Goal: Task Accomplishment & Management: Use online tool/utility

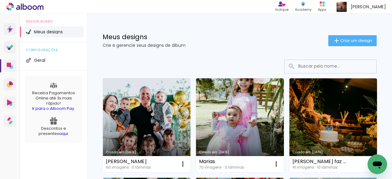
drag, startPoint x: 174, startPoint y: 109, endPoint x: 130, endPoint y: 27, distance: 92.6
click at [174, 109] on link "Criado em [DATE]" at bounding box center [147, 125] width 88 height 94
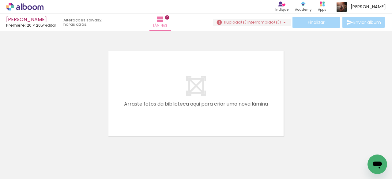
scroll to position [0, 1635]
click at [281, 24] on iron-icon at bounding box center [284, 22] width 7 height 7
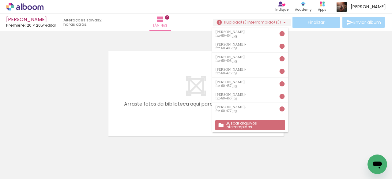
click at [0, 0] on slot "Buscar arquivos interrompidos" at bounding box center [0, 0] width 0 height 0
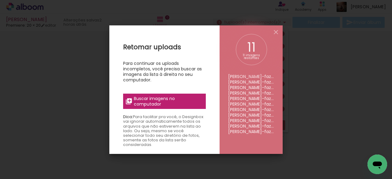
click at [154, 100] on span "Buscar imagens no computador" at bounding box center [168, 101] width 68 height 11
click at [0, 0] on input "file" at bounding box center [0, 0] width 0 height 0
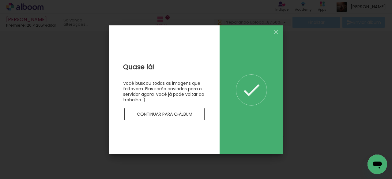
click at [0, 0] on slot "Continuar para o álbum" at bounding box center [0, 0] width 0 height 0
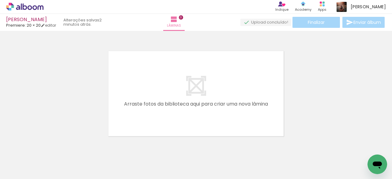
scroll to position [0, 599]
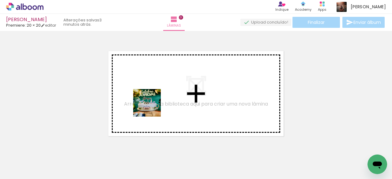
drag, startPoint x: 147, startPoint y: 146, endPoint x: 192, endPoint y: 156, distance: 45.5
click at [155, 98] on quentale-workspace at bounding box center [196, 89] width 392 height 179
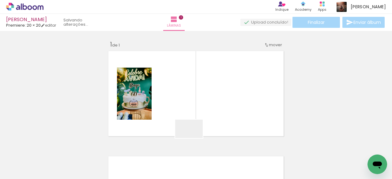
scroll to position [8, 0]
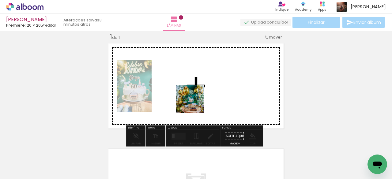
drag, startPoint x: 191, startPoint y: 157, endPoint x: 195, endPoint y: 103, distance: 54.1
click at [195, 103] on quentale-workspace at bounding box center [196, 89] width 392 height 179
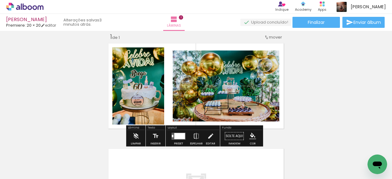
scroll to position [0, 547]
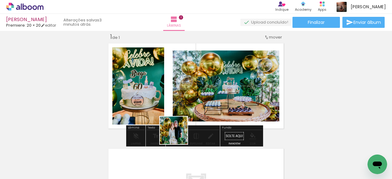
drag, startPoint x: 174, startPoint y: 160, endPoint x: 137, endPoint y: 155, distance: 37.1
click at [187, 101] on quentale-workspace at bounding box center [196, 89] width 392 height 179
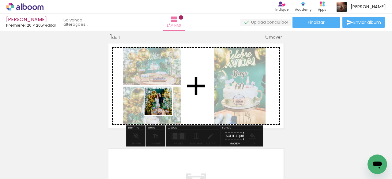
drag, startPoint x: 155, startPoint y: 123, endPoint x: 158, endPoint y: 166, distance: 43.4
click at [163, 105] on quentale-workspace at bounding box center [196, 89] width 392 height 179
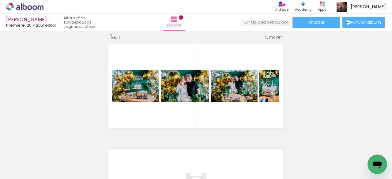
scroll to position [0, 0]
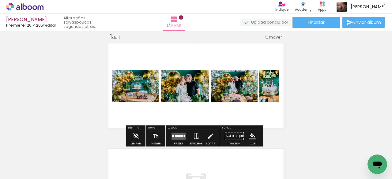
click at [175, 138] on quentale-layouter at bounding box center [179, 136] width 14 height 7
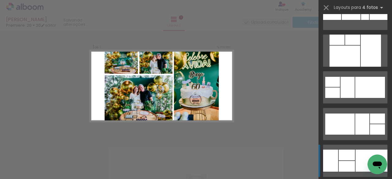
scroll to position [1471, 0]
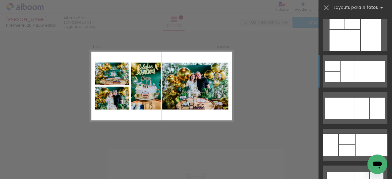
click at [356, 68] on div at bounding box center [371, 71] width 30 height 21
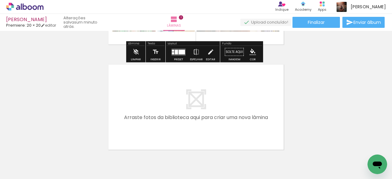
scroll to position [100, 0]
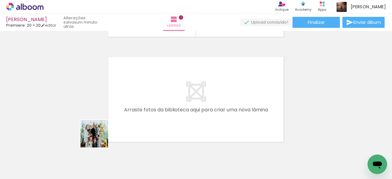
drag, startPoint x: 68, startPoint y: 161, endPoint x: 94, endPoint y: 163, distance: 25.9
click at [126, 117] on quentale-workspace at bounding box center [196, 89] width 392 height 179
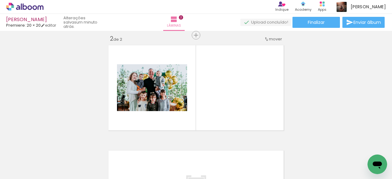
scroll to position [113, 0]
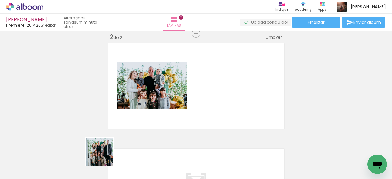
drag, startPoint x: 97, startPoint y: 161, endPoint x: 154, endPoint y: 104, distance: 80.6
click at [154, 104] on quentale-workspace at bounding box center [196, 89] width 392 height 179
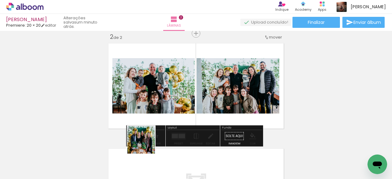
drag, startPoint x: 146, startPoint y: 145, endPoint x: 199, endPoint y: 124, distance: 56.6
click at [172, 101] on quentale-workspace at bounding box center [196, 89] width 392 height 179
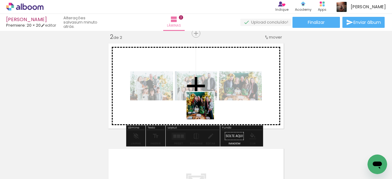
drag, startPoint x: 205, startPoint y: 161, endPoint x: 205, endPoint y: 110, distance: 50.3
click at [205, 110] on quentale-workspace at bounding box center [196, 89] width 392 height 179
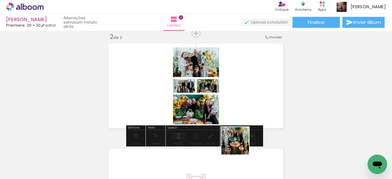
drag, startPoint x: 240, startPoint y: 159, endPoint x: 268, endPoint y: 150, distance: 29.7
click at [240, 104] on quentale-workspace at bounding box center [196, 89] width 392 height 179
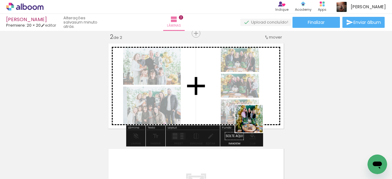
drag, startPoint x: 274, startPoint y: 158, endPoint x: 227, endPoint y: 116, distance: 62.7
click at [242, 101] on quentale-workspace at bounding box center [196, 89] width 392 height 179
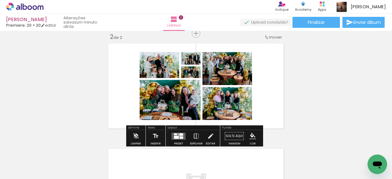
click at [180, 135] on div at bounding box center [182, 134] width 4 height 2
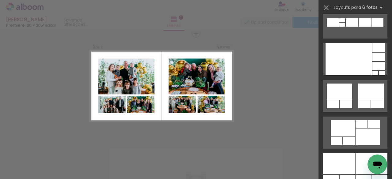
scroll to position [399, 0]
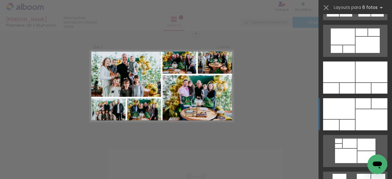
click at [352, 113] on div at bounding box center [339, 108] width 32 height 21
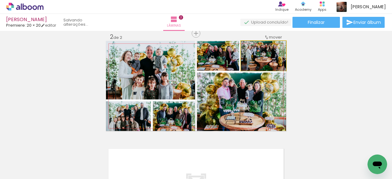
drag, startPoint x: 275, startPoint y: 62, endPoint x: 275, endPoint y: 71, distance: 9.2
click at [275, 71] on quentale-layouter at bounding box center [196, 86] width 180 height 90
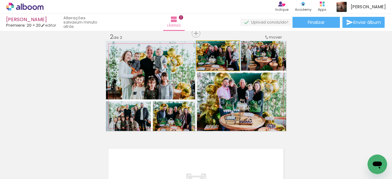
drag, startPoint x: 229, startPoint y: 63, endPoint x: 229, endPoint y: 69, distance: 6.1
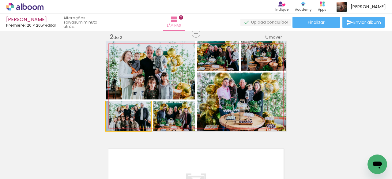
drag, startPoint x: 144, startPoint y: 120, endPoint x: 145, endPoint y: 115, distance: 4.9
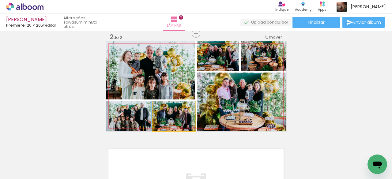
click at [183, 117] on quentale-photo at bounding box center [174, 116] width 42 height 30
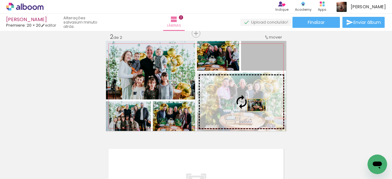
drag, startPoint x: 267, startPoint y: 60, endPoint x: 254, endPoint y: 105, distance: 47.2
click at [0, 0] on slot at bounding box center [0, 0] width 0 height 0
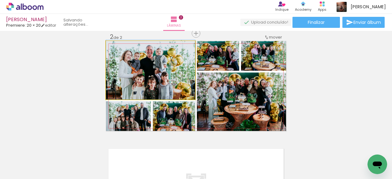
drag, startPoint x: 179, startPoint y: 74, endPoint x: 181, endPoint y: 71, distance: 3.7
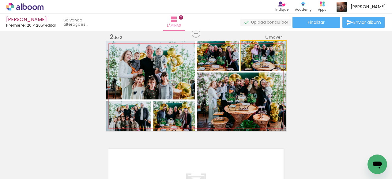
drag, startPoint x: 276, startPoint y: 59, endPoint x: 274, endPoint y: 65, distance: 7.1
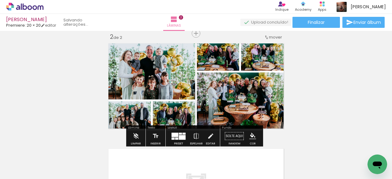
click at [319, 51] on div "Inserir lâmina 1 de 2 Inserir lâmina 2 de 2" at bounding box center [196, 78] width 392 height 317
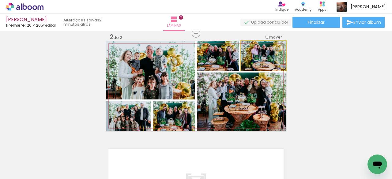
drag, startPoint x: 263, startPoint y: 63, endPoint x: 264, endPoint y: 67, distance: 3.3
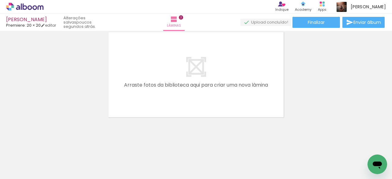
scroll to position [0, 62]
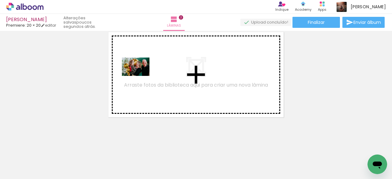
drag, startPoint x: 101, startPoint y: 159, endPoint x: 266, endPoint y: 137, distance: 166.7
click at [141, 76] on quentale-workspace at bounding box center [196, 89] width 392 height 179
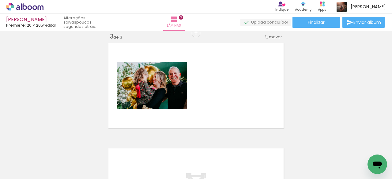
scroll to position [219, 0]
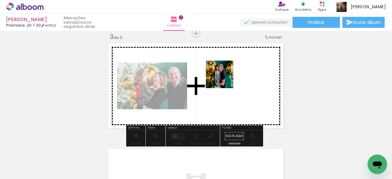
drag, startPoint x: 269, startPoint y: 157, endPoint x: 224, endPoint y: 77, distance: 91.7
click at [224, 77] on quentale-workspace at bounding box center [196, 89] width 392 height 179
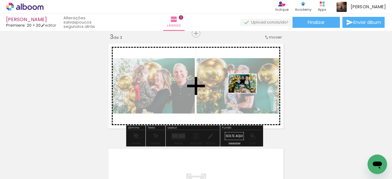
drag, startPoint x: 317, startPoint y: 161, endPoint x: 247, endPoint y: 93, distance: 97.6
click at [247, 93] on quentale-workspace at bounding box center [196, 89] width 392 height 179
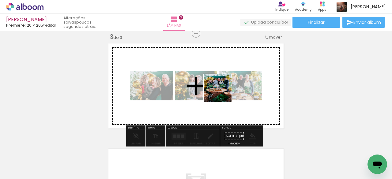
drag, startPoint x: 243, startPoint y: 158, endPoint x: 181, endPoint y: 171, distance: 63.6
click at [223, 93] on quentale-workspace at bounding box center [196, 89] width 392 height 179
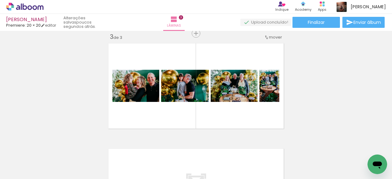
scroll to position [0, 430]
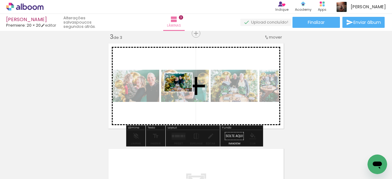
drag, startPoint x: 148, startPoint y: 162, endPoint x: 183, endPoint y: 92, distance: 78.3
click at [183, 92] on quentale-workspace at bounding box center [196, 89] width 392 height 179
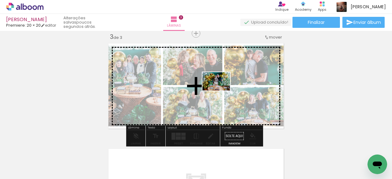
drag, startPoint x: 185, startPoint y: 160, endPoint x: 221, endPoint y: 91, distance: 78.3
click at [221, 91] on quentale-workspace at bounding box center [196, 89] width 392 height 179
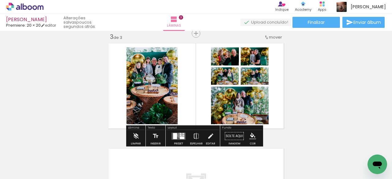
click at [180, 135] on div at bounding box center [181, 135] width 2 height 1
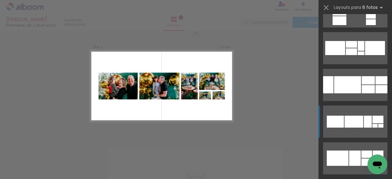
scroll to position [153, 0]
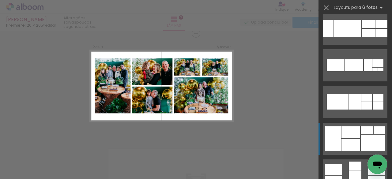
click at [361, 134] on div at bounding box center [367, 131] width 12 height 8
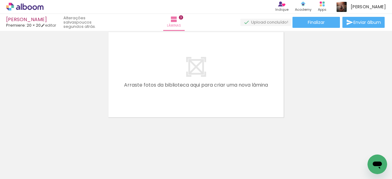
scroll to position [0, 571]
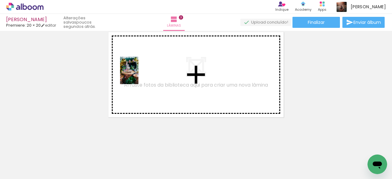
drag, startPoint x: 74, startPoint y: 162, endPoint x: 158, endPoint y: 170, distance: 85.3
click at [139, 74] on quentale-workspace at bounding box center [196, 89] width 392 height 179
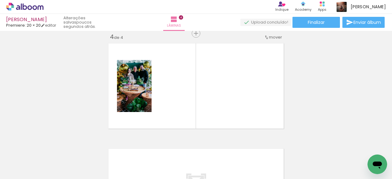
scroll to position [0, 1311]
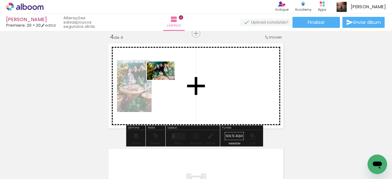
drag, startPoint x: 97, startPoint y: 161, endPoint x: 134, endPoint y: 151, distance: 37.6
click at [166, 80] on quentale-workspace at bounding box center [196, 89] width 392 height 179
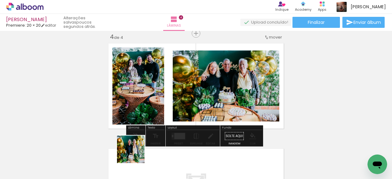
drag, startPoint x: 132, startPoint y: 157, endPoint x: 158, endPoint y: 155, distance: 26.1
click at [176, 90] on quentale-workspace at bounding box center [196, 89] width 392 height 179
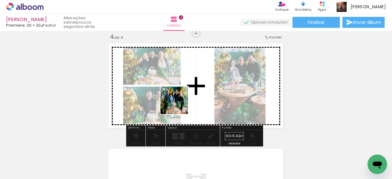
drag, startPoint x: 166, startPoint y: 161, endPoint x: 187, endPoint y: 91, distance: 73.3
click at [187, 91] on quentale-workspace at bounding box center [196, 89] width 392 height 179
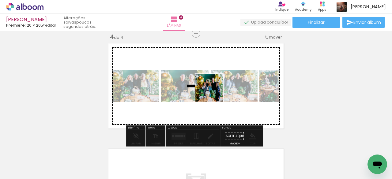
drag, startPoint x: 200, startPoint y: 157, endPoint x: 243, endPoint y: 148, distance: 44.4
click at [214, 92] on quentale-workspace at bounding box center [196, 89] width 392 height 179
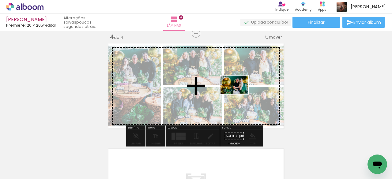
drag, startPoint x: 239, startPoint y: 133, endPoint x: 280, endPoint y: 160, distance: 49.5
click at [239, 94] on quentale-workspace at bounding box center [196, 89] width 392 height 179
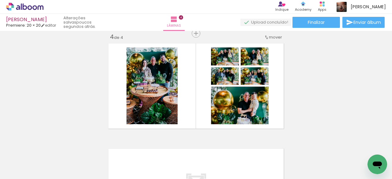
scroll to position [0, 1720]
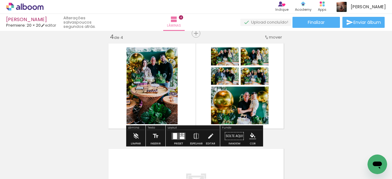
click at [182, 135] on div at bounding box center [183, 135] width 2 height 1
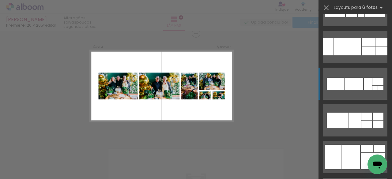
scroll to position [184, 0]
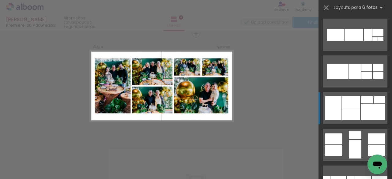
click at [351, 115] on div at bounding box center [351, 115] width 19 height 12
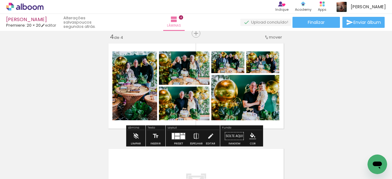
click at [193, 138] on iron-icon at bounding box center [196, 136] width 7 height 12
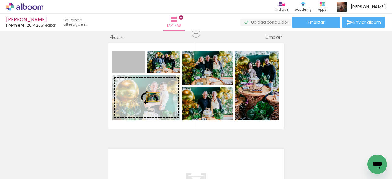
drag, startPoint x: 139, startPoint y: 69, endPoint x: 151, endPoint y: 97, distance: 30.4
click at [0, 0] on slot at bounding box center [0, 0] width 0 height 0
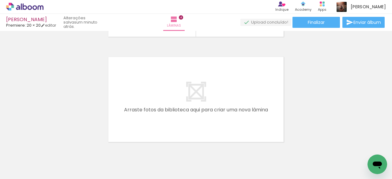
scroll to position [0, 289]
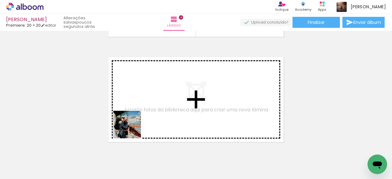
drag, startPoint x: 118, startPoint y: 158, endPoint x: 143, endPoint y: 95, distance: 68.7
click at [143, 95] on quentale-workspace at bounding box center [196, 89] width 392 height 179
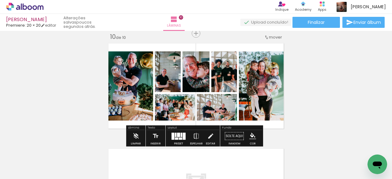
scroll to position [0, 1408]
click at [183, 136] on div at bounding box center [184, 136] width 3 height 7
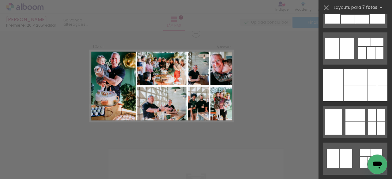
scroll to position [2189, 0]
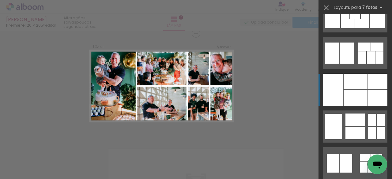
click at [359, 86] on div at bounding box center [355, 82] width 23 height 16
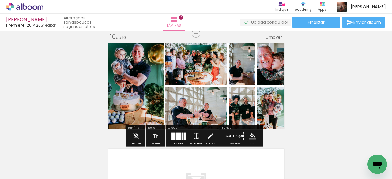
click at [177, 140] on div at bounding box center [178, 136] width 17 height 12
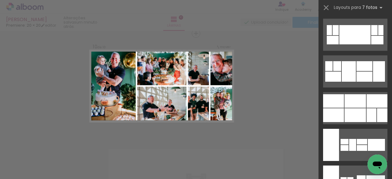
scroll to position [2244, 0]
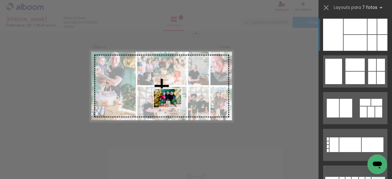
drag, startPoint x: 166, startPoint y: 159, endPoint x: 172, endPoint y: 108, distance: 51.9
click at [172, 108] on quentale-workspace at bounding box center [196, 89] width 392 height 179
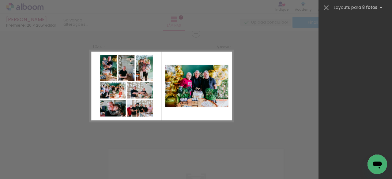
scroll to position [0, 0]
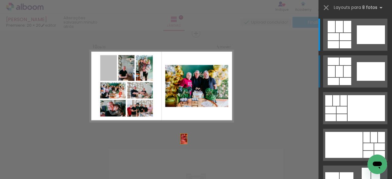
drag, startPoint x: 109, startPoint y: 72, endPoint x: 200, endPoint y: 157, distance: 125.2
click at [200, 157] on quentale-workspace at bounding box center [196, 89] width 392 height 179
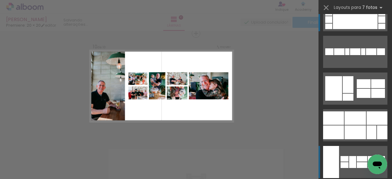
scroll to position [552, 0]
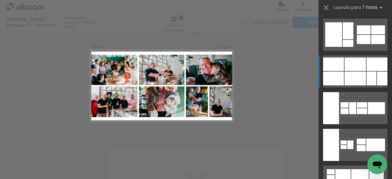
click at [352, 78] on div at bounding box center [355, 79] width 21 height 14
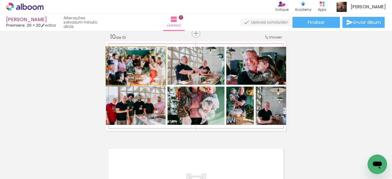
drag, startPoint x: 150, startPoint y: 76, endPoint x: 154, endPoint y: 77, distance: 4.3
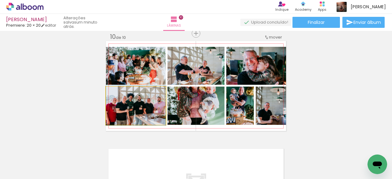
drag, startPoint x: 149, startPoint y: 110, endPoint x: 153, endPoint y: 110, distance: 3.7
click at [153, 110] on quentale-photo at bounding box center [136, 106] width 60 height 38
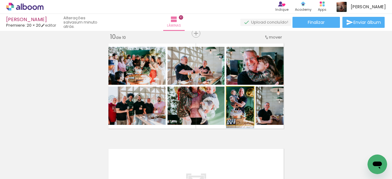
drag, startPoint x: 234, startPoint y: 114, endPoint x: 235, endPoint y: 122, distance: 8.3
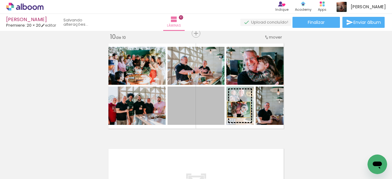
drag, startPoint x: 194, startPoint y: 114, endPoint x: 237, endPoint y: 110, distance: 43.1
click at [0, 0] on slot at bounding box center [0, 0] width 0 height 0
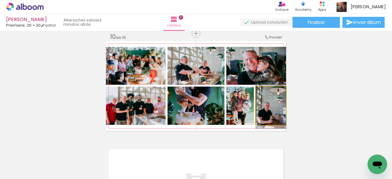
drag, startPoint x: 264, startPoint y: 112, endPoint x: 269, endPoint y: 112, distance: 4.6
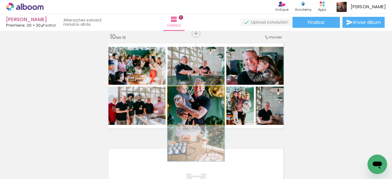
drag, startPoint x: 207, startPoint y: 106, endPoint x: 211, endPoint y: 119, distance: 13.3
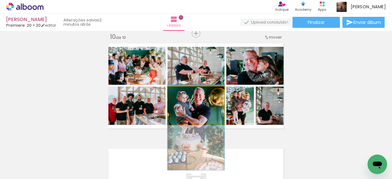
drag, startPoint x: 211, startPoint y: 110, endPoint x: 211, endPoint y: 119, distance: 8.9
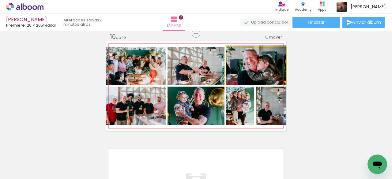
drag, startPoint x: 265, startPoint y: 74, endPoint x: 267, endPoint y: 71, distance: 4.2
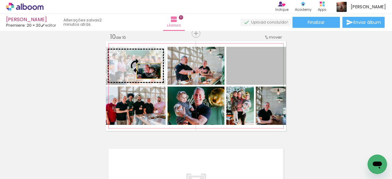
drag, startPoint x: 266, startPoint y: 71, endPoint x: 147, endPoint y: 71, distance: 119.9
click at [0, 0] on slot at bounding box center [0, 0] width 0 height 0
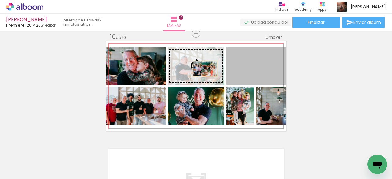
drag, startPoint x: 264, startPoint y: 68, endPoint x: 203, endPoint y: 69, distance: 61.0
click at [0, 0] on slot at bounding box center [0, 0] width 0 height 0
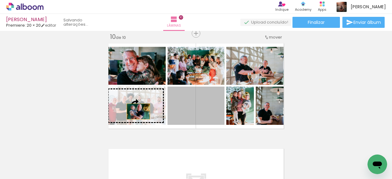
drag, startPoint x: 200, startPoint y: 113, endPoint x: 136, endPoint y: 112, distance: 64.4
click at [0, 0] on slot at bounding box center [0, 0] width 0 height 0
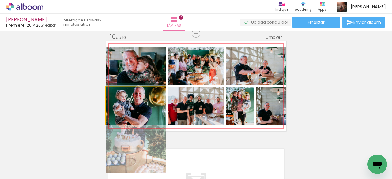
drag, startPoint x: 152, startPoint y: 104, endPoint x: 149, endPoint y: 127, distance: 22.6
click at [149, 127] on quentale-layouter at bounding box center [196, 86] width 180 height 90
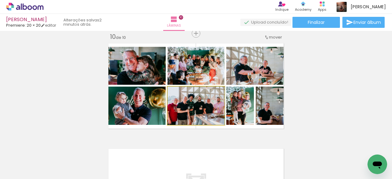
drag, startPoint x: 200, startPoint y: 114, endPoint x: 202, endPoint y: 103, distance: 11.6
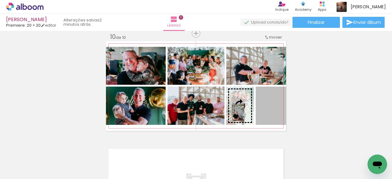
drag, startPoint x: 269, startPoint y: 113, endPoint x: 236, endPoint y: 113, distance: 33.1
click at [0, 0] on slot at bounding box center [0, 0] width 0 height 0
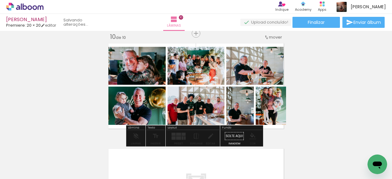
drag, startPoint x: 276, startPoint y: 109, endPoint x: 273, endPoint y: 107, distance: 3.3
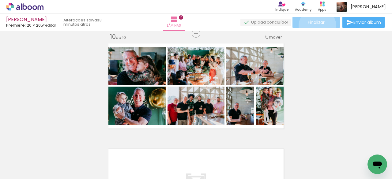
click at [315, 26] on paper-button "Finalizar" at bounding box center [317, 22] width 48 height 11
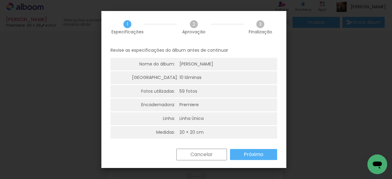
click at [0, 0] on slot "Próximo" at bounding box center [0, 0] width 0 height 0
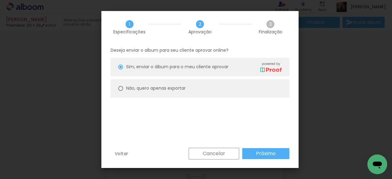
click at [0, 0] on slot "Não, quero apenas exportar" at bounding box center [0, 0] width 0 height 0
type paper-radio-button "on"
click at [0, 0] on slot "Próximo" at bounding box center [0, 0] width 0 height 0
type input "Alta, 300 DPI"
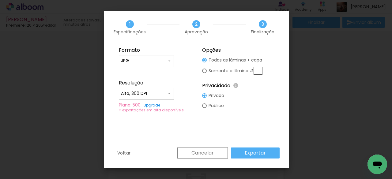
click at [0, 0] on slot "Exportar" at bounding box center [0, 0] width 0 height 0
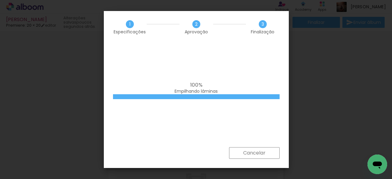
scroll to position [0, 1408]
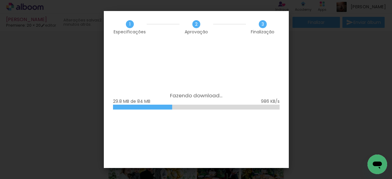
scroll to position [0, 1408]
